Goal: Complete application form

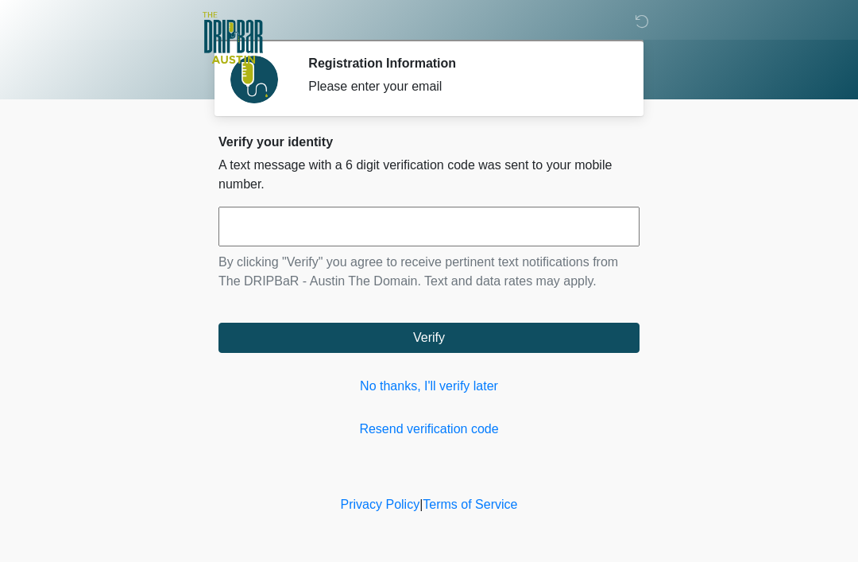
click at [367, 242] on input "text" at bounding box center [428, 227] width 421 height 40
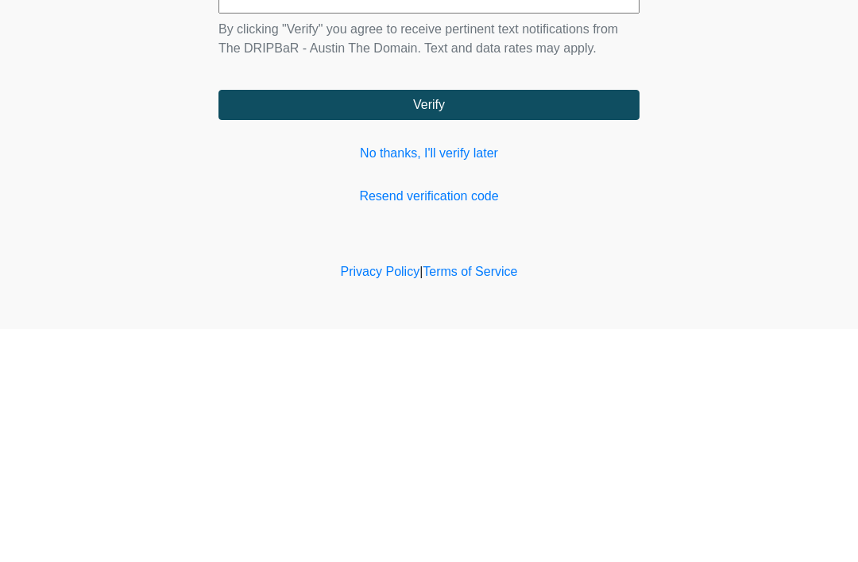
click at [442, 377] on link "No thanks, I'll verify later" at bounding box center [428, 386] width 421 height 19
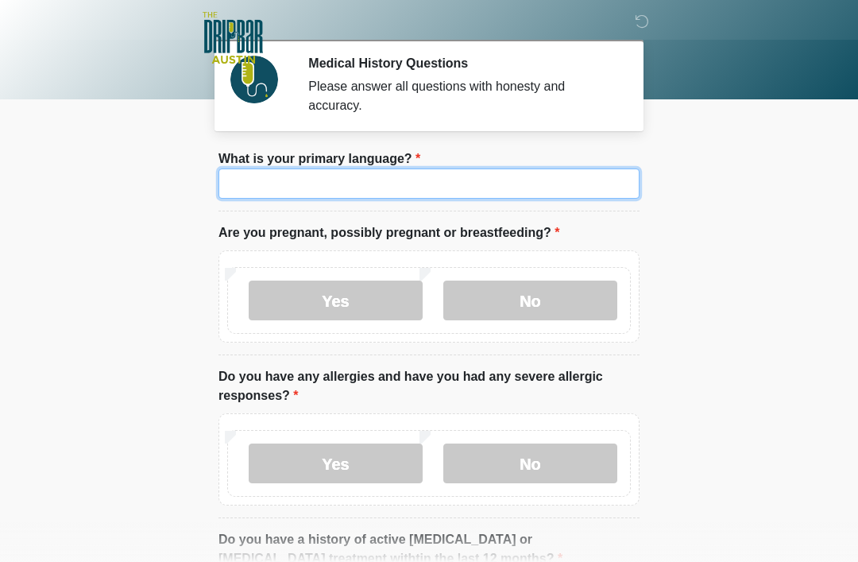
click at [373, 178] on input "What is your primary language?" at bounding box center [428, 183] width 421 height 30
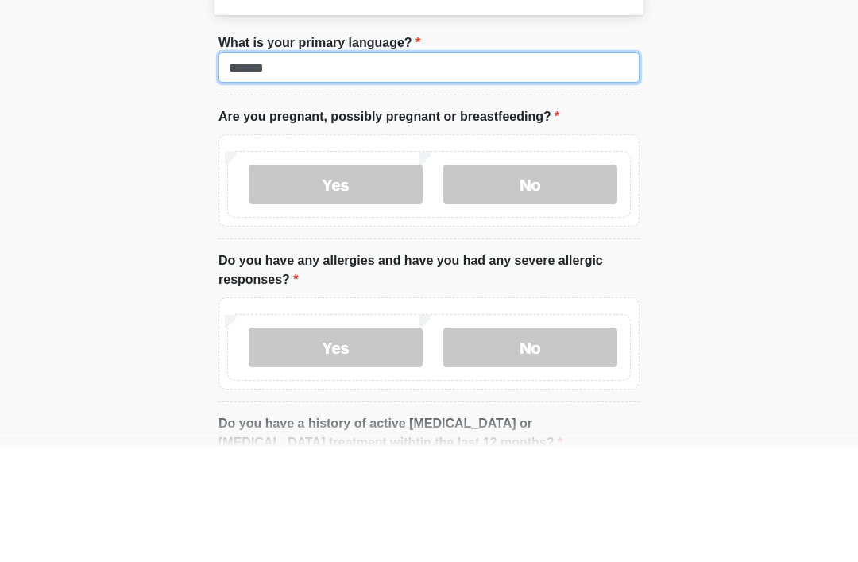
type input "*******"
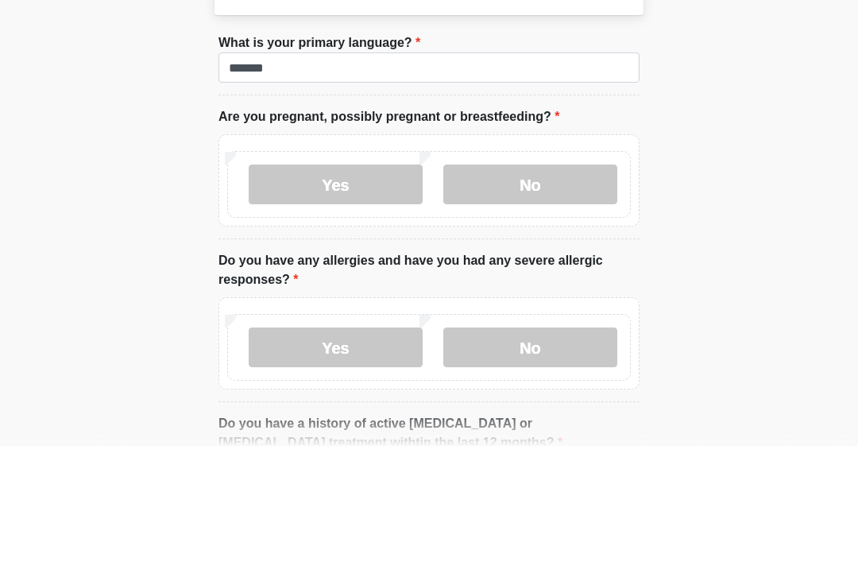
click at [533, 280] on label "No" at bounding box center [530, 300] width 174 height 40
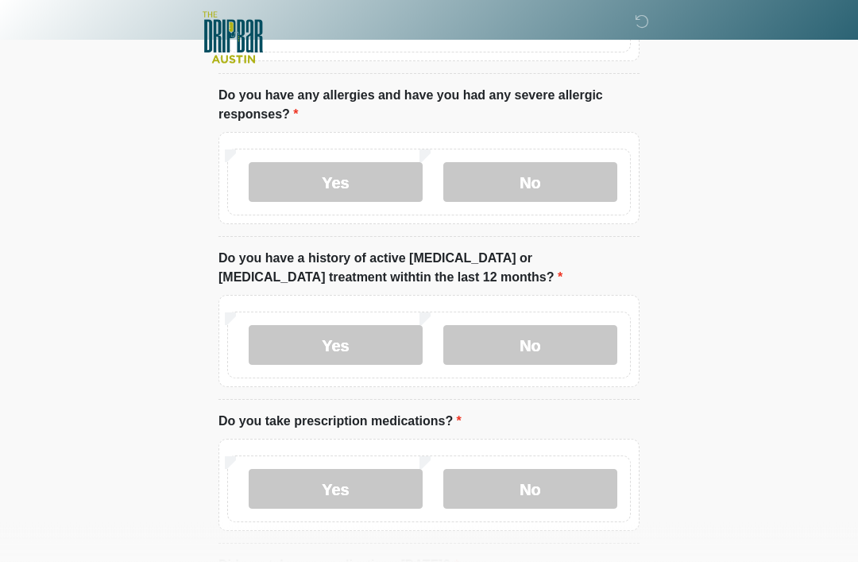
scroll to position [278, 0]
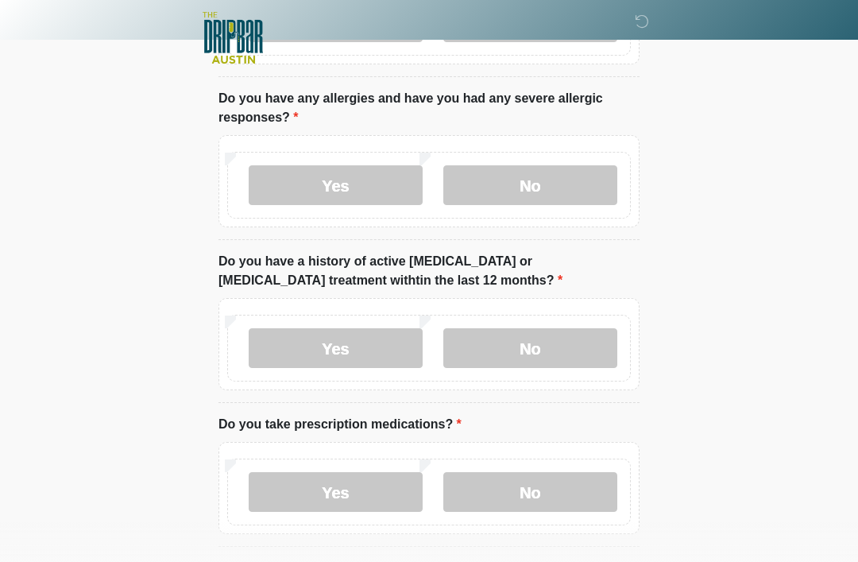
click at [540, 184] on label "No" at bounding box center [530, 185] width 174 height 40
click at [537, 355] on label "No" at bounding box center [530, 348] width 174 height 40
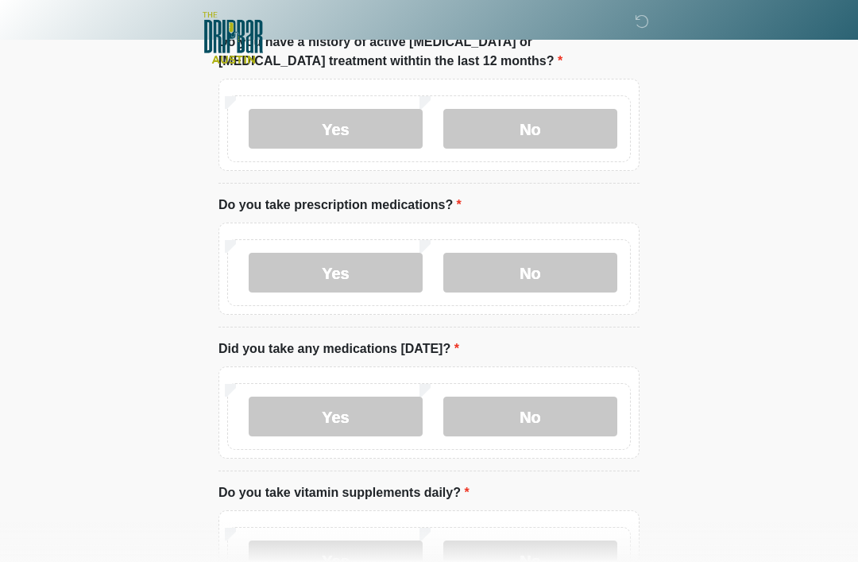
scroll to position [503, 0]
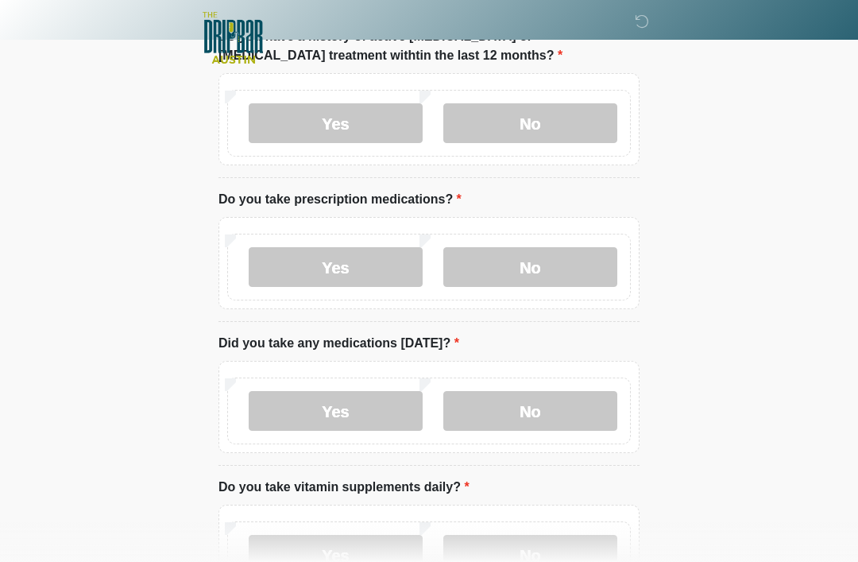
click at [538, 268] on label "No" at bounding box center [530, 267] width 174 height 40
click at [542, 418] on label "No" at bounding box center [530, 411] width 174 height 40
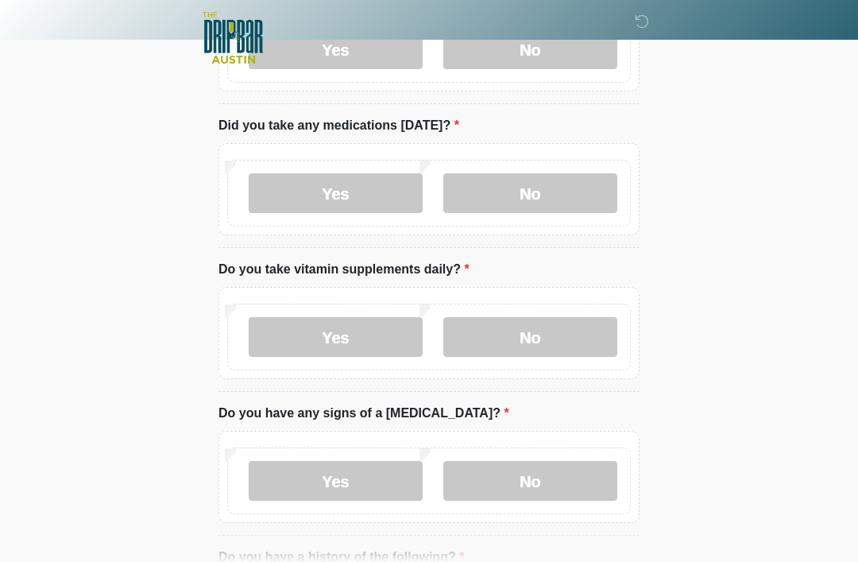
scroll to position [757, 0]
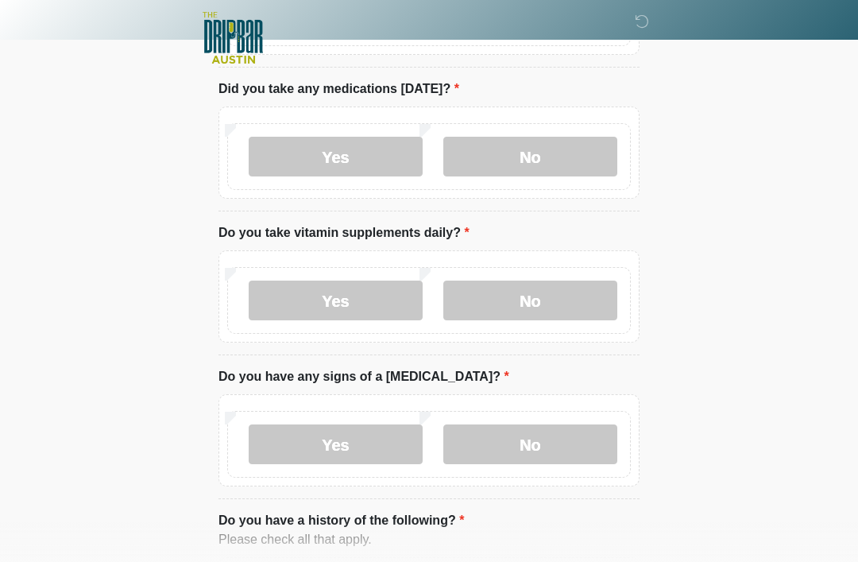
click at [543, 307] on label "No" at bounding box center [530, 300] width 174 height 40
click at [554, 453] on label "No" at bounding box center [530, 444] width 174 height 40
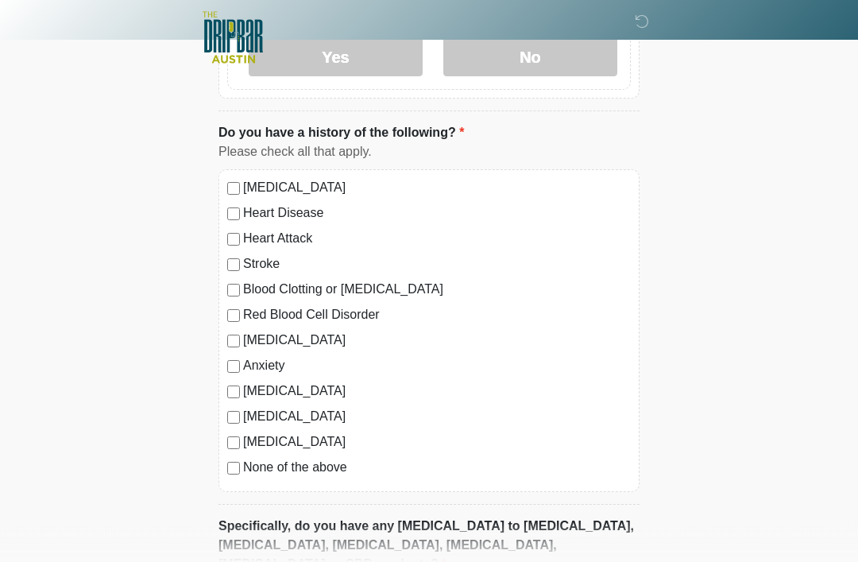
scroll to position [1324, 0]
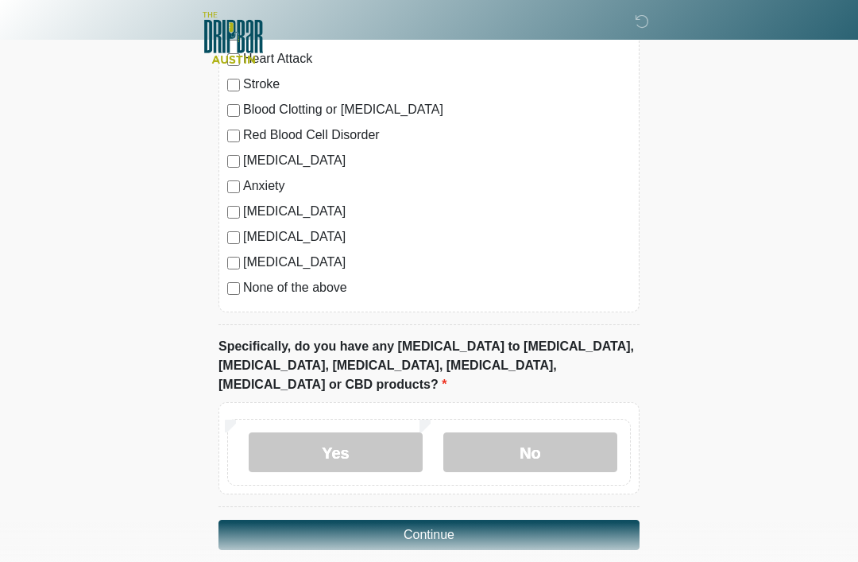
click at [534, 432] on label "No" at bounding box center [530, 452] width 174 height 40
click at [508, 520] on button "Continue" at bounding box center [428, 535] width 421 height 30
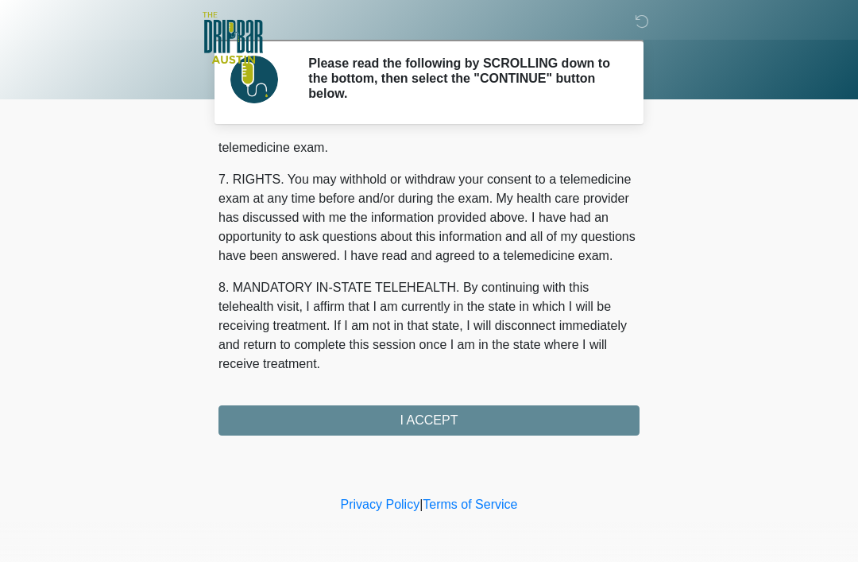
scroll to position [697, 0]
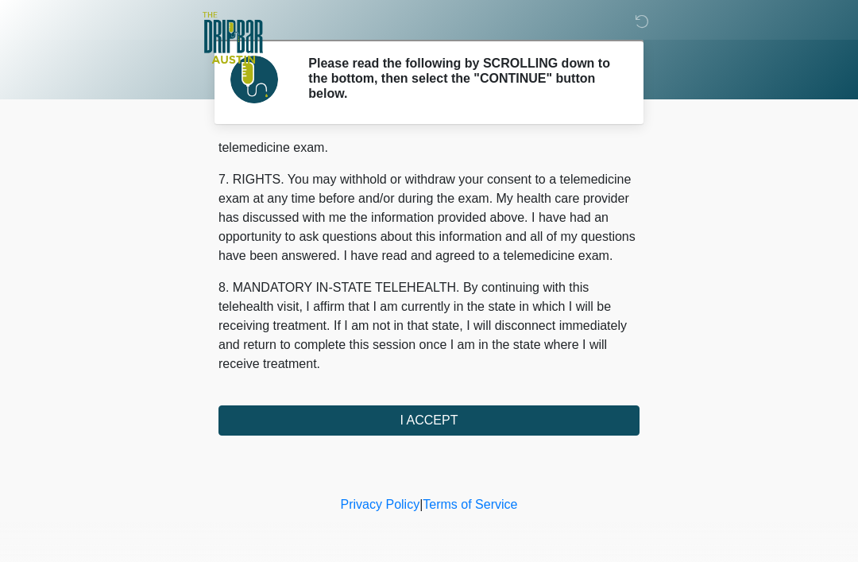
click at [477, 409] on button "I ACCEPT" at bounding box center [428, 420] width 421 height 30
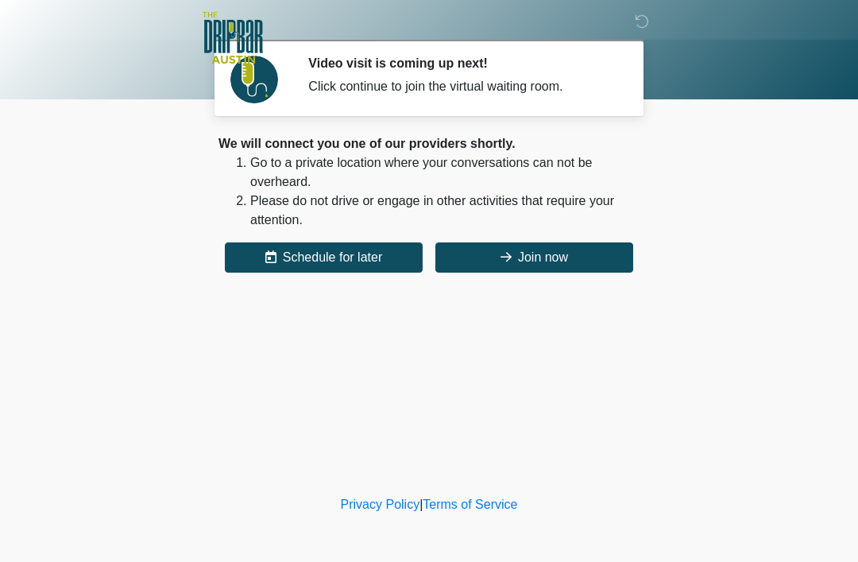
click at [569, 260] on button "Join now" at bounding box center [534, 257] width 198 height 30
